Goal: Navigation & Orientation: Find specific page/section

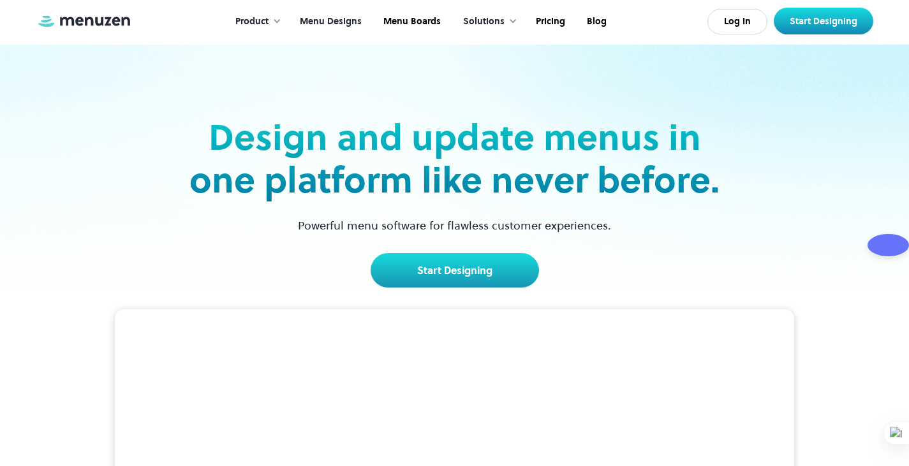
click at [353, 15] on link "Menu Designs" at bounding box center [330, 22] width 84 height 40
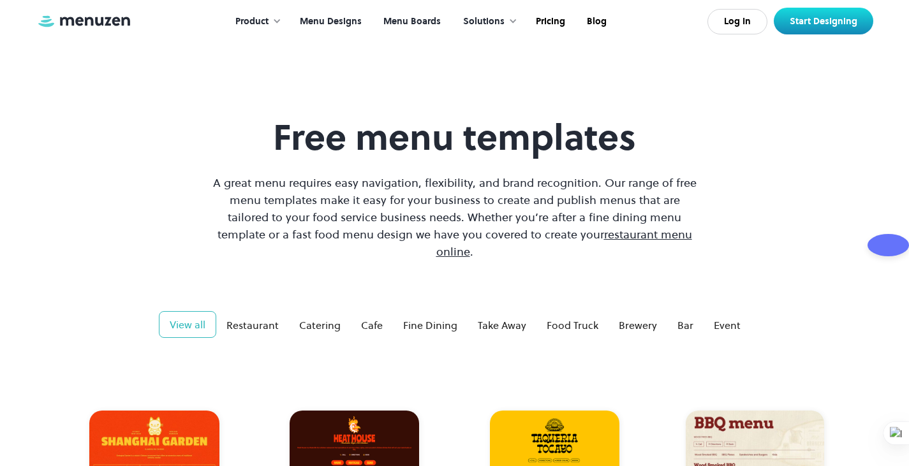
click at [413, 20] on link "Menu Boards" at bounding box center [410, 22] width 79 height 40
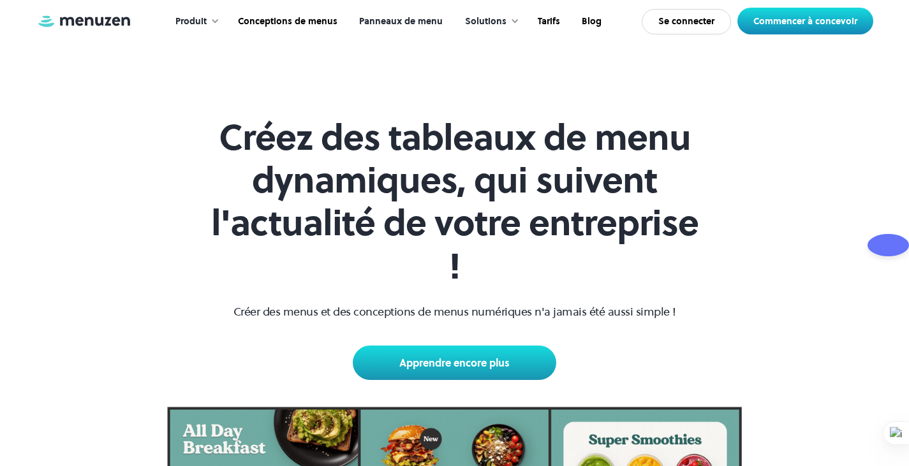
click at [93, 22] on img at bounding box center [84, 21] width 96 height 14
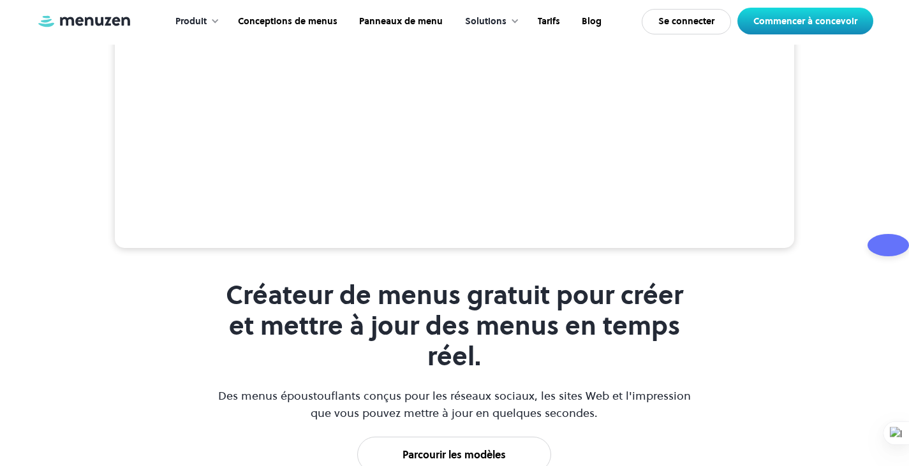
scroll to position [383, 0]
